Goal: Information Seeking & Learning: Find specific page/section

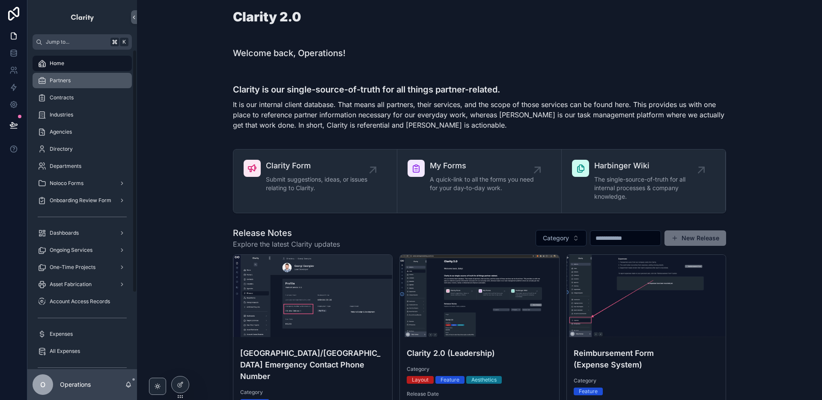
click at [104, 78] on div "Partners" at bounding box center [82, 81] width 89 height 14
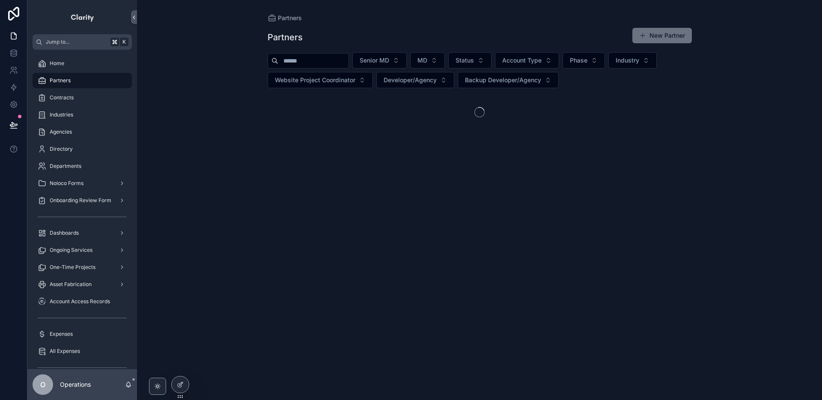
click at [314, 64] on input "scrollable content" at bounding box center [313, 61] width 70 height 12
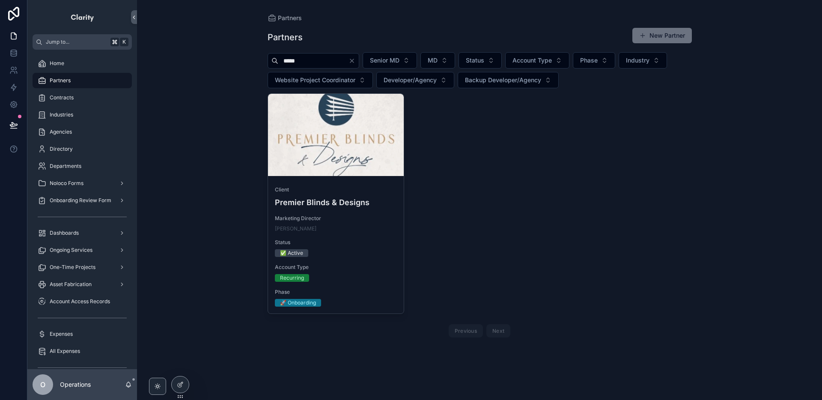
type input "*****"
drag, startPoint x: 362, startPoint y: 57, endPoint x: 390, endPoint y: 37, distance: 34.7
click at [355, 57] on icon "Clear" at bounding box center [352, 60] width 7 height 7
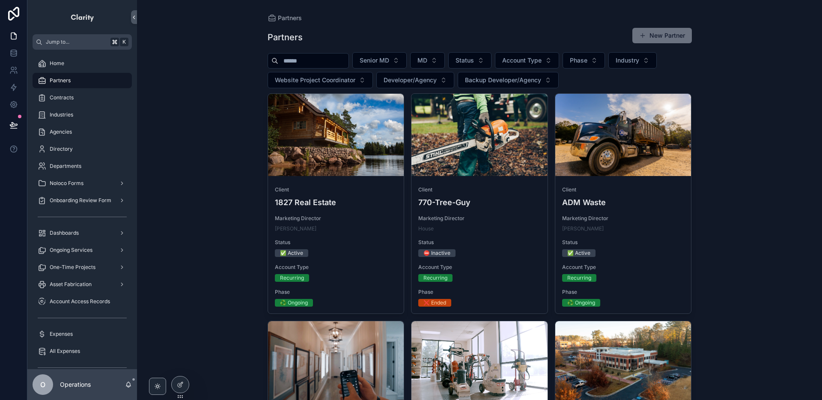
click at [321, 65] on input "scrollable content" at bounding box center [313, 61] width 70 height 12
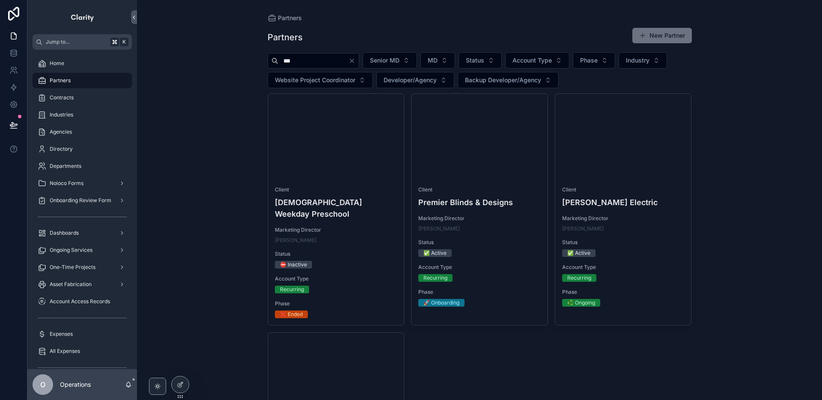
type input "***"
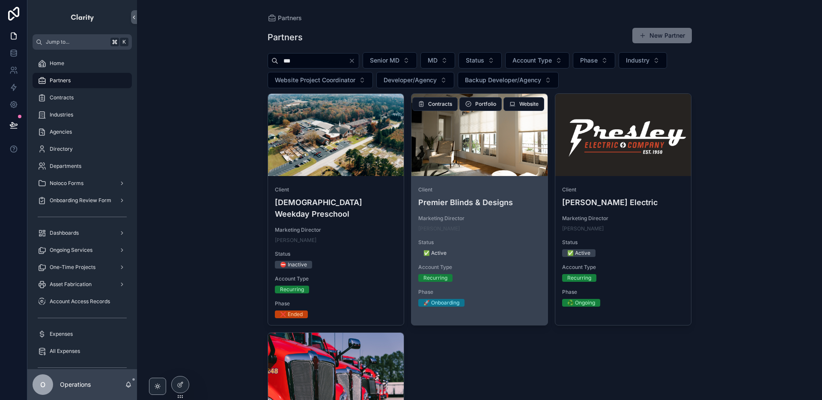
click at [515, 154] on div "scrollable content" at bounding box center [480, 135] width 136 height 82
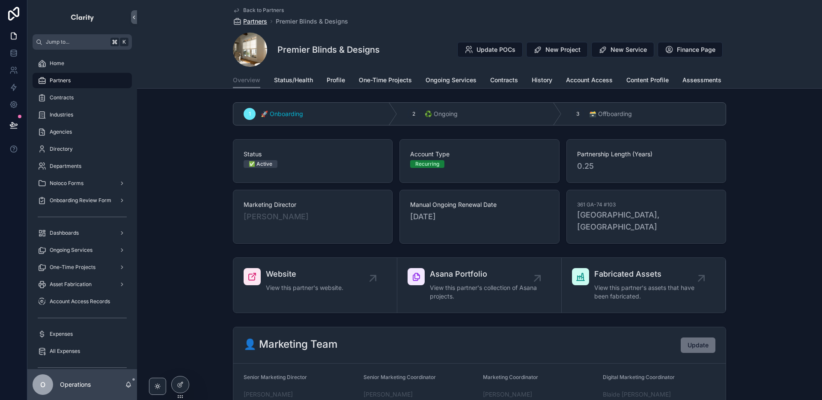
click at [262, 20] on span "Partners" at bounding box center [255, 21] width 24 height 9
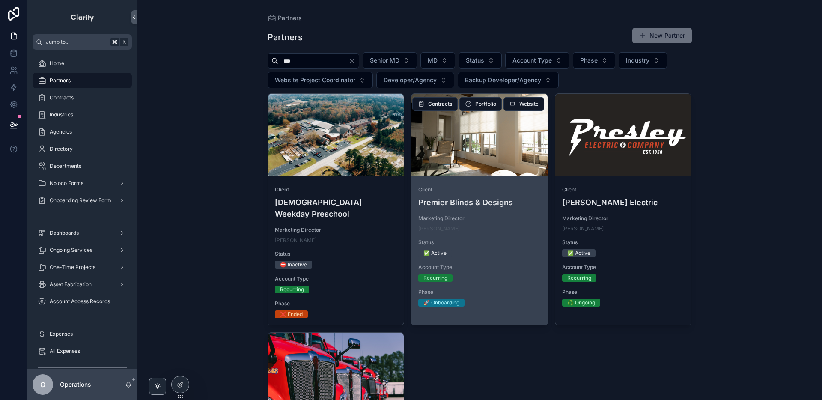
click at [541, 167] on div "scrollable content" at bounding box center [480, 135] width 136 height 82
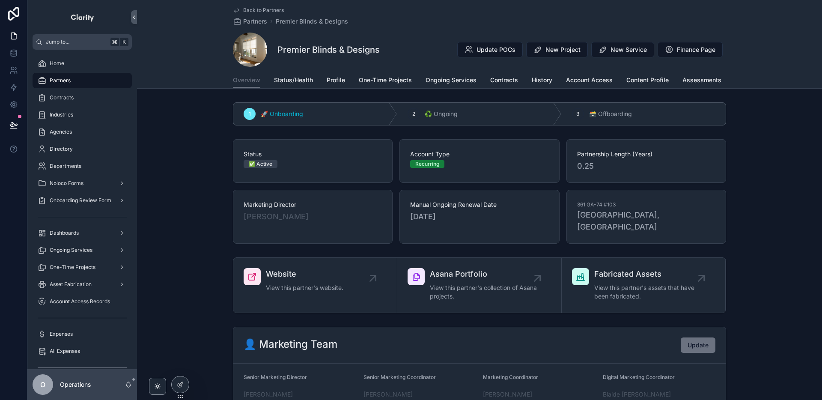
click at [524, 165] on div "Recurring" at bounding box center [479, 164] width 138 height 8
click at [374, 82] on span "One-Time Projects" at bounding box center [385, 80] width 53 height 9
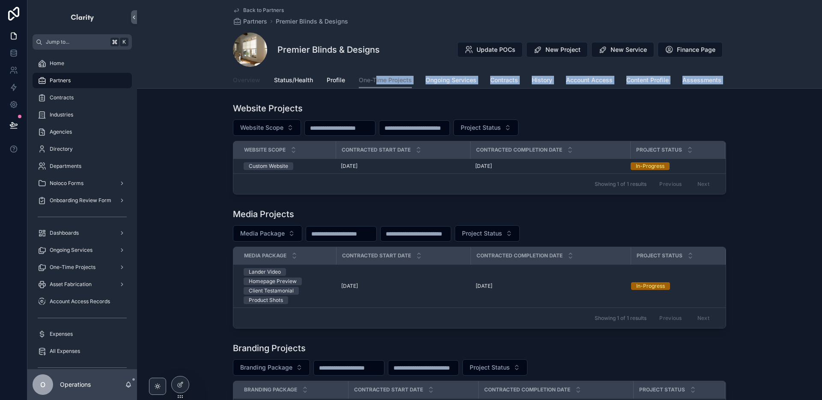
click at [259, 82] on span "Overview" at bounding box center [246, 80] width 27 height 9
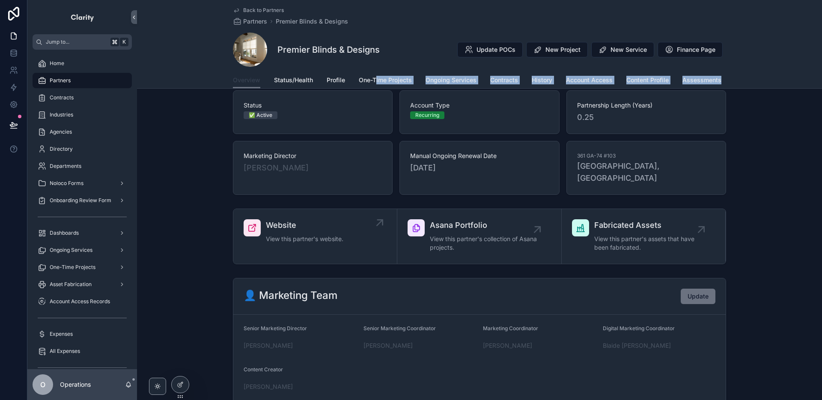
scroll to position [45, 0]
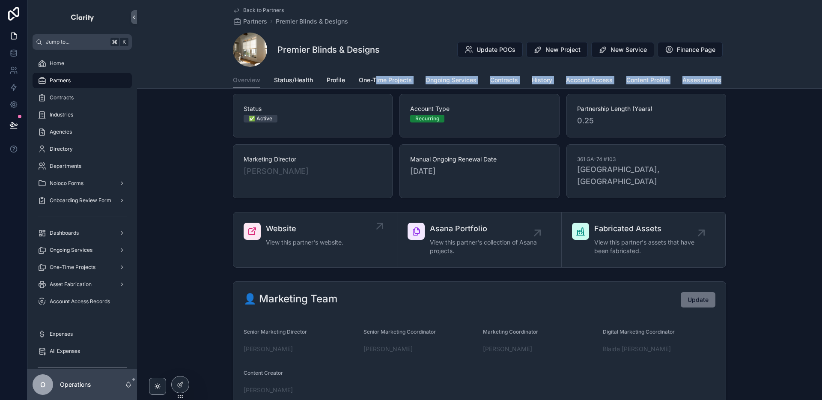
click at [343, 238] on link "Website View this partner's website." at bounding box center [315, 239] width 164 height 55
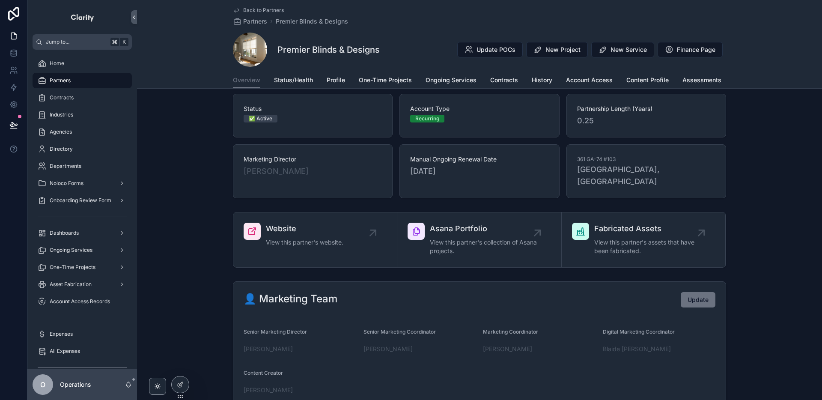
click at [416, 57] on div "Premier Blinds & Designs Update POCs New Project New Service Finance Page" at bounding box center [479, 50] width 493 height 34
click at [440, 81] on span "Ongoing Services" at bounding box center [451, 80] width 51 height 9
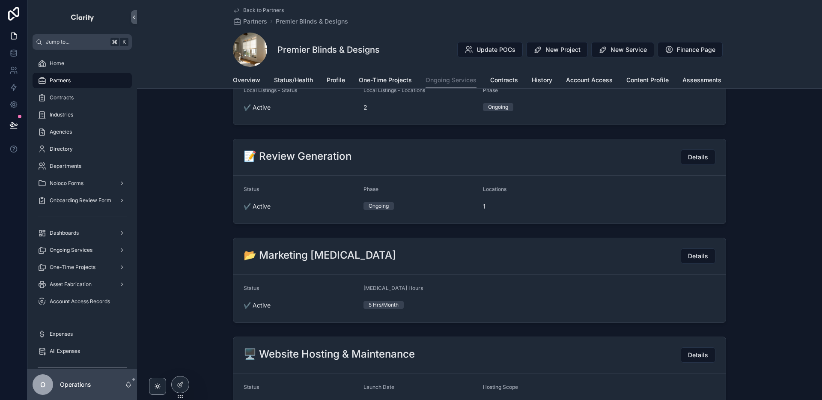
scroll to position [439, 0]
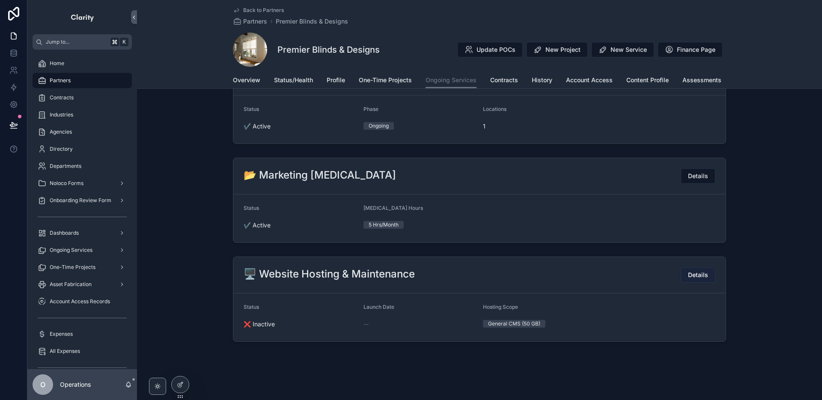
click at [693, 279] on span "Details" at bounding box center [698, 275] width 20 height 9
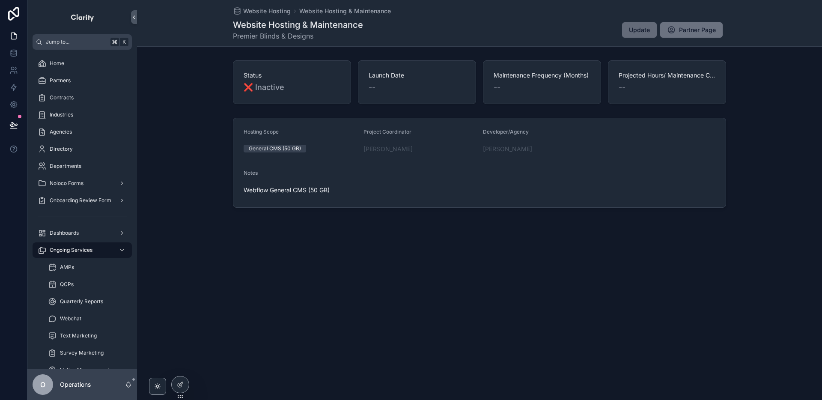
click at [650, 28] on button "Update" at bounding box center [639, 29] width 35 height 15
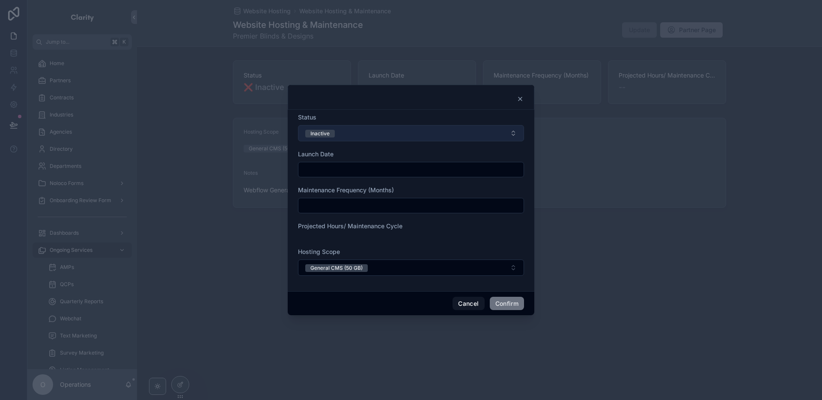
click at [347, 139] on button "Inactive" at bounding box center [411, 133] width 226 height 16
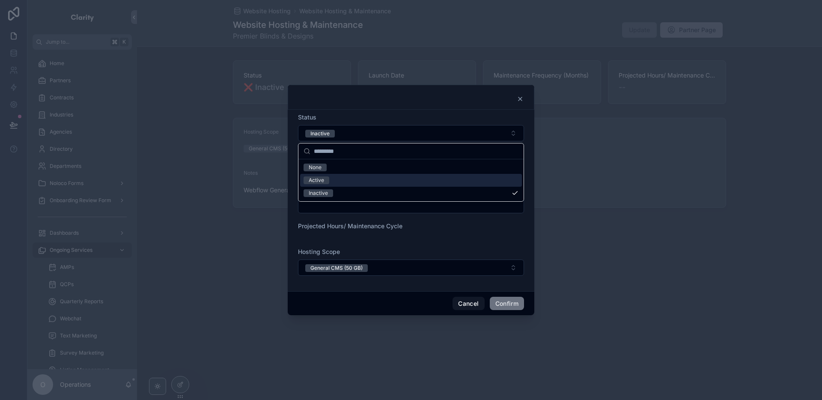
click at [348, 182] on div "Active" at bounding box center [411, 180] width 222 height 13
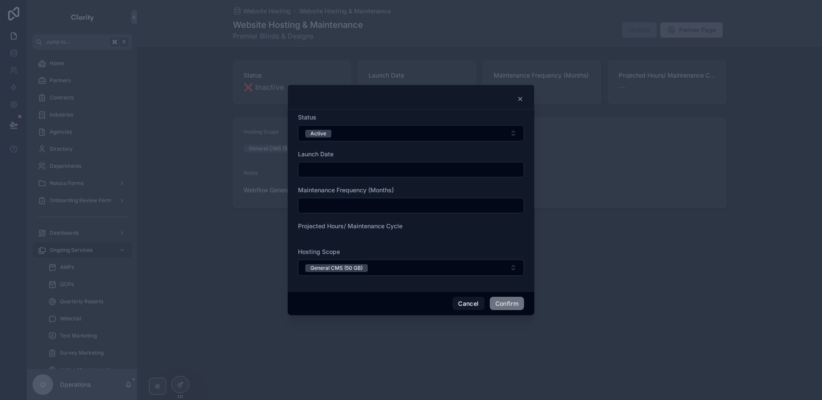
click at [352, 166] on input "text" at bounding box center [410, 170] width 225 height 12
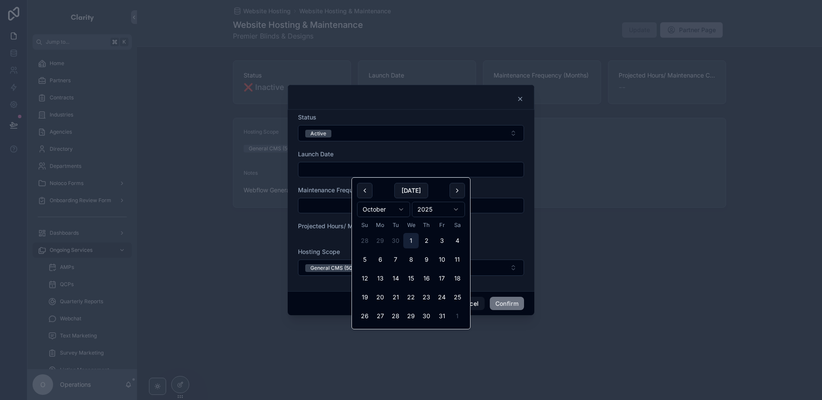
click at [410, 245] on button "1" at bounding box center [410, 240] width 15 height 15
type input "*********"
click at [412, 153] on div "Launch Date" at bounding box center [411, 154] width 226 height 9
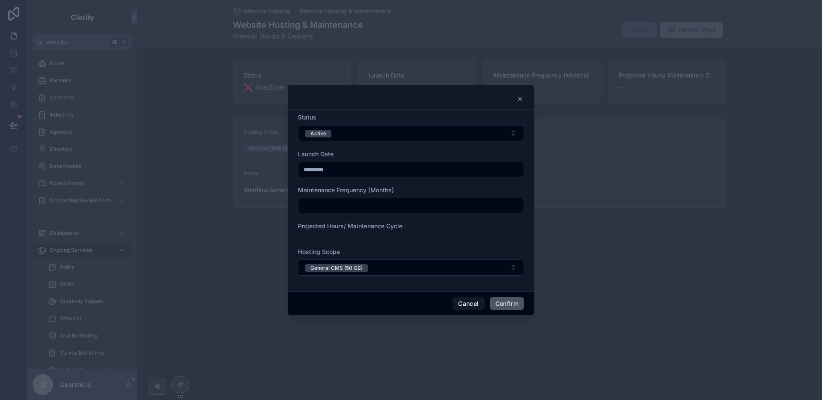
click at [521, 301] on button "Confirm" at bounding box center [507, 304] width 34 height 14
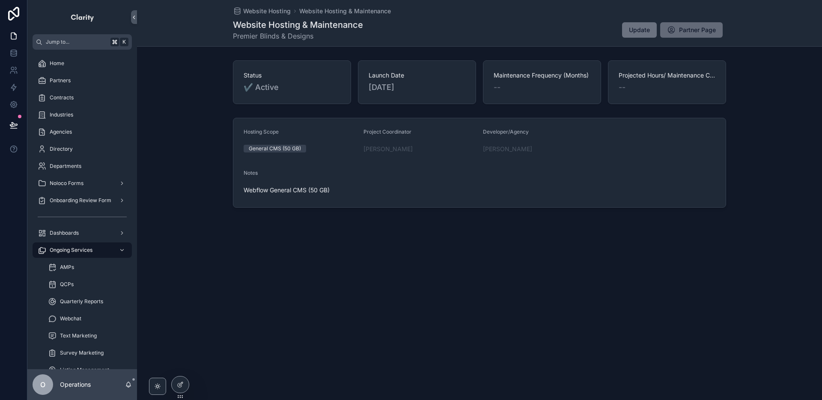
click at [691, 27] on span "Partner Page" at bounding box center [697, 30] width 37 height 9
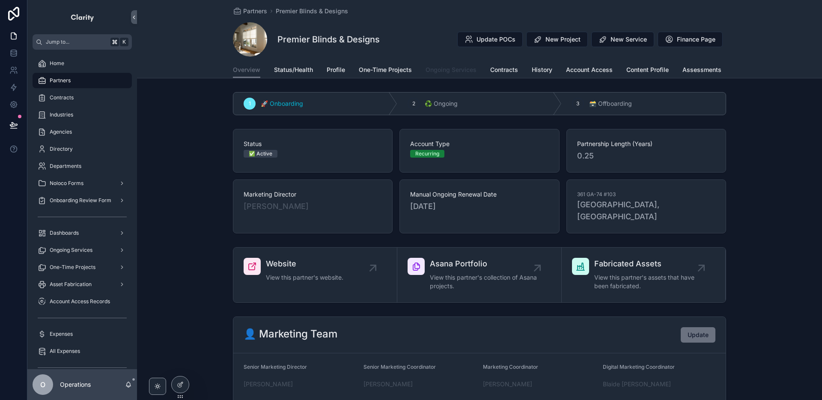
click at [448, 74] on link "Ongoing Services" at bounding box center [451, 70] width 51 height 17
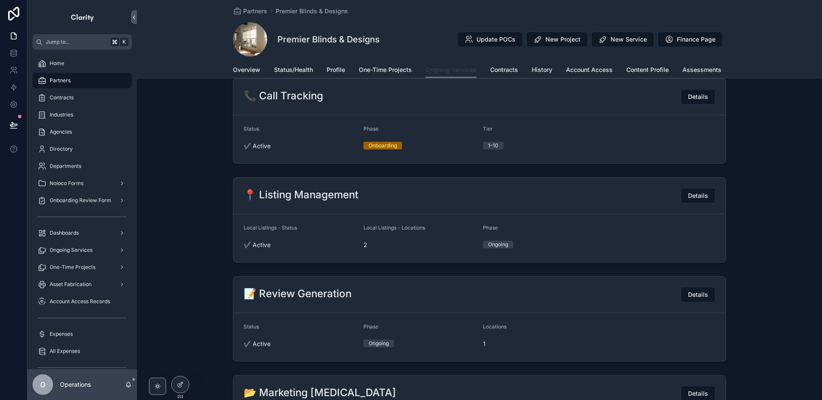
scroll to position [429, 0]
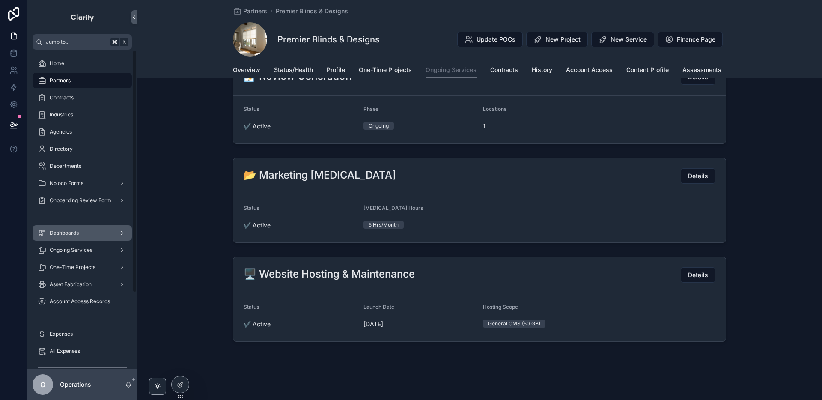
click at [70, 237] on div "Dashboards" at bounding box center [82, 233] width 89 height 14
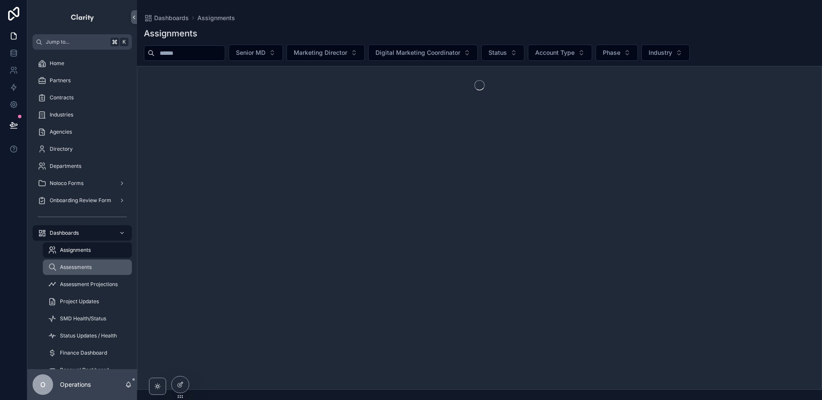
click at [83, 266] on span "Assessments" at bounding box center [76, 267] width 32 height 7
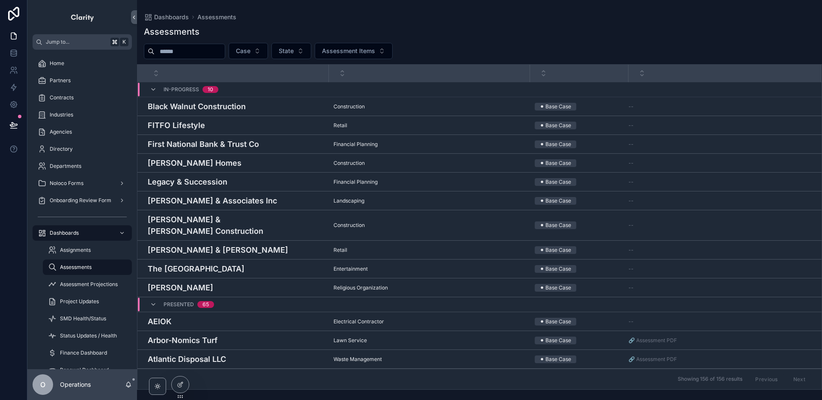
click at [221, 56] on input "scrollable content" at bounding box center [190, 51] width 70 height 12
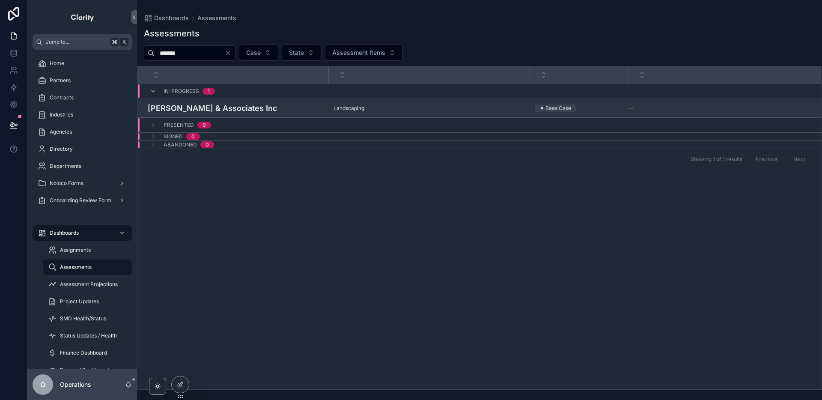
type input "*******"
click at [296, 110] on h4 "[PERSON_NAME] & Associates Inc" at bounding box center [236, 108] width 176 height 12
